Goal: Task Accomplishment & Management: Manage account settings

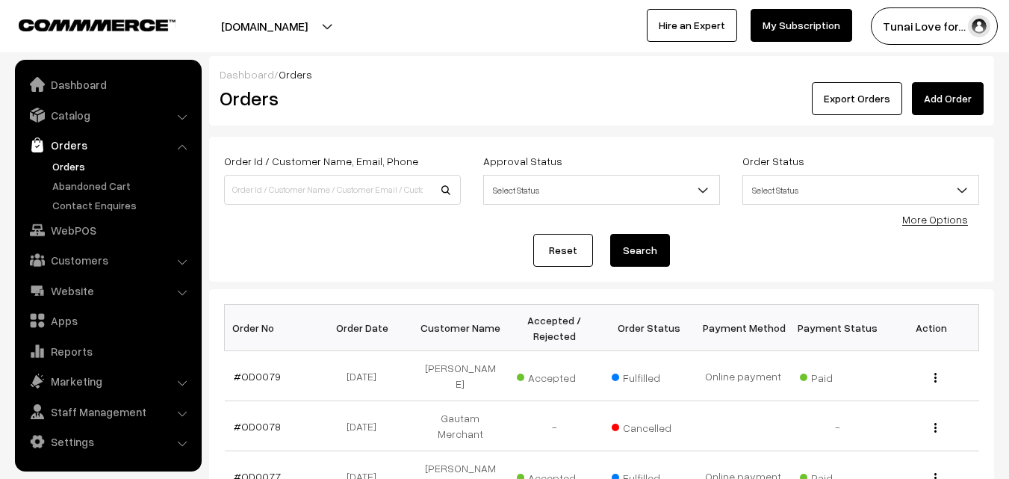
scroll to position [75, 0]
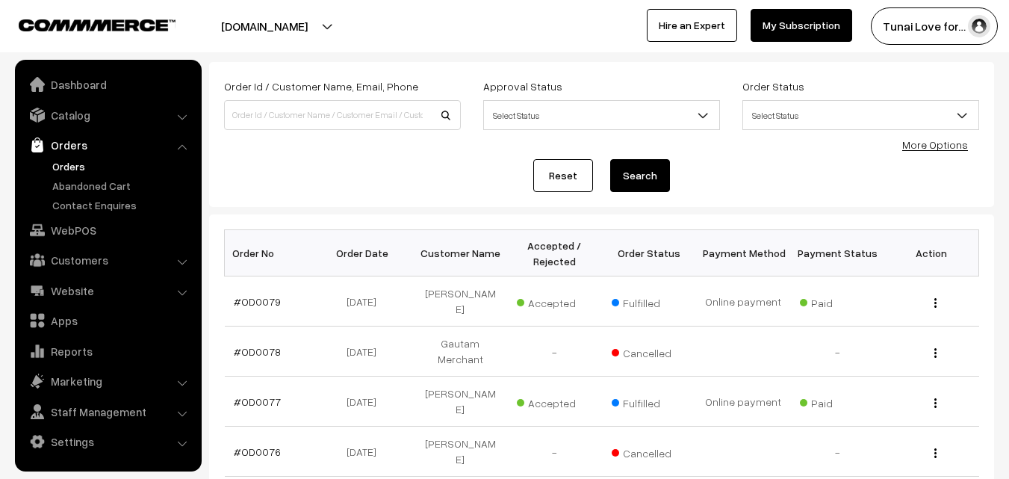
click at [69, 159] on link "Orders" at bounding box center [123, 166] width 148 height 16
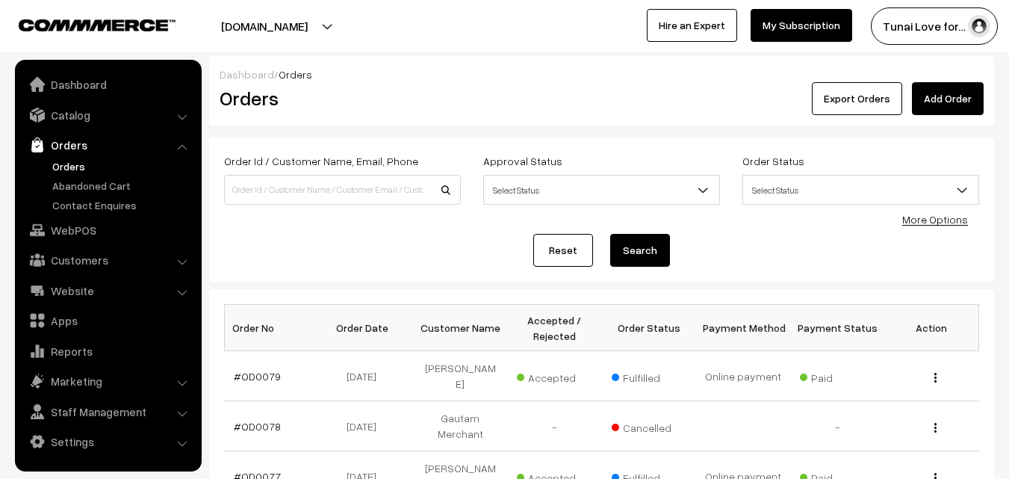
click at [69, 161] on link "Orders" at bounding box center [123, 166] width 148 height 16
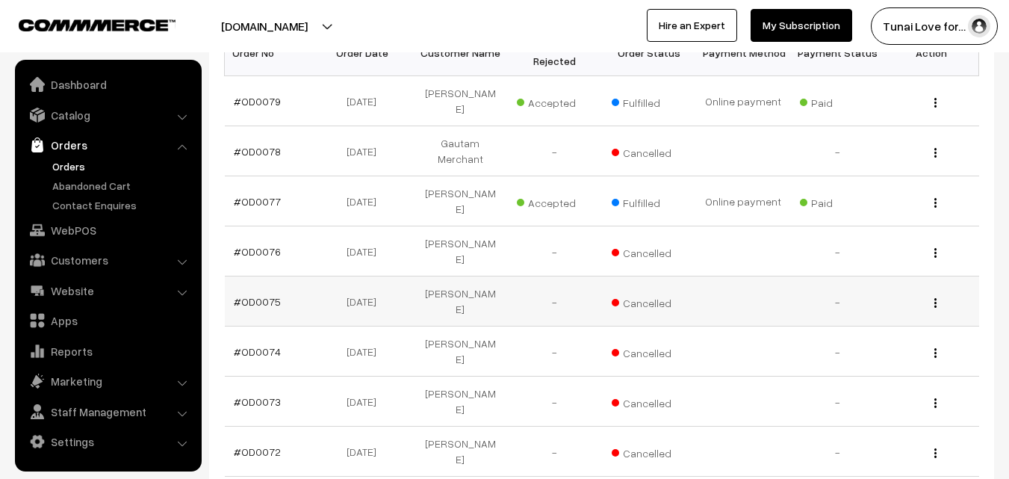
scroll to position [299, 0]
